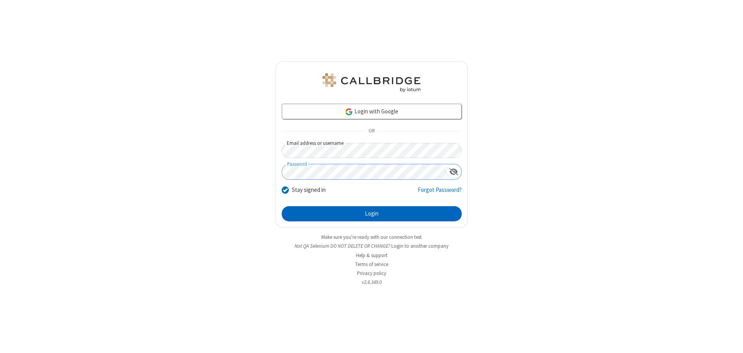
click at [372, 214] on button "Login" at bounding box center [372, 214] width 180 height 16
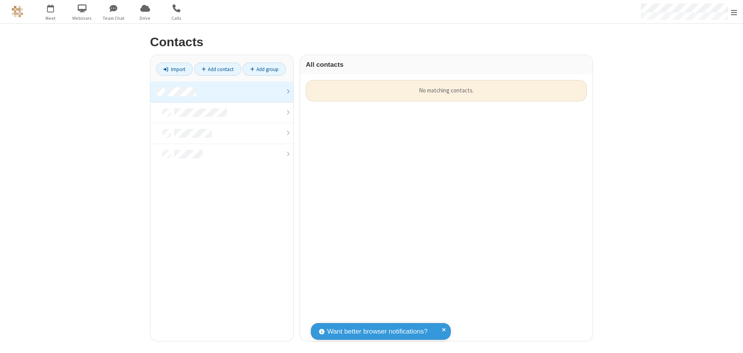
scroll to position [261, 287]
click at [222, 92] on link at bounding box center [221, 92] width 143 height 21
click at [218, 69] on link "Add contact" at bounding box center [217, 69] width 47 height 13
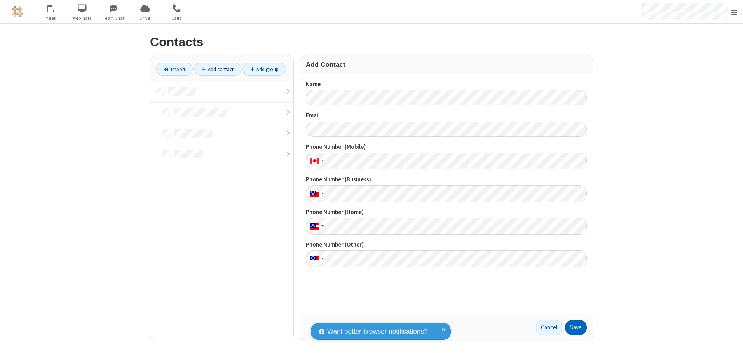
click at [576, 328] on button "Save" at bounding box center [576, 328] width 22 height 16
